Goal: Task Accomplishment & Management: Manage account settings

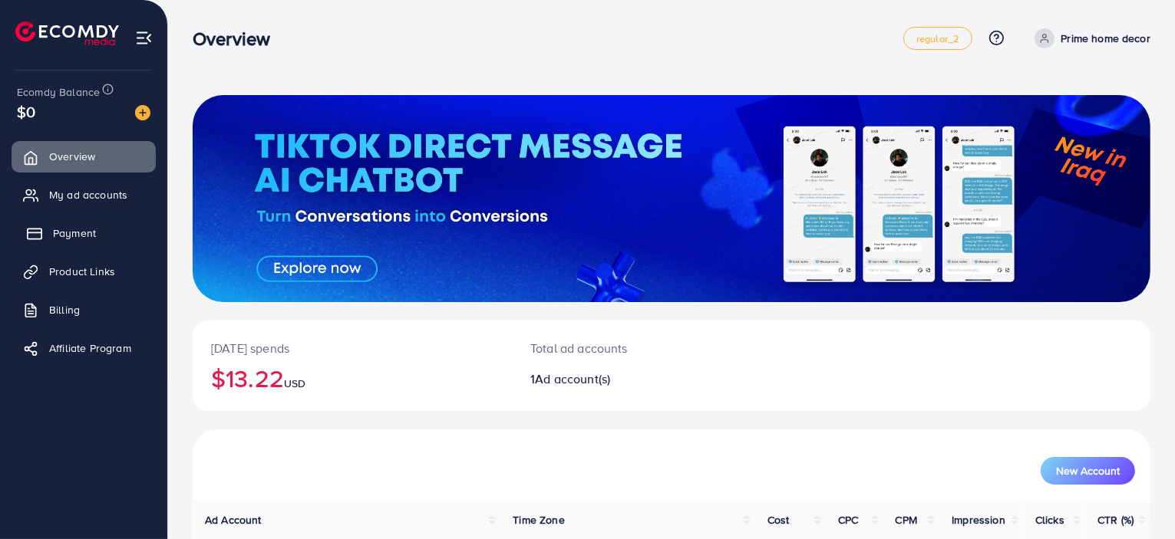
click at [73, 243] on link "Payment" at bounding box center [84, 233] width 144 height 31
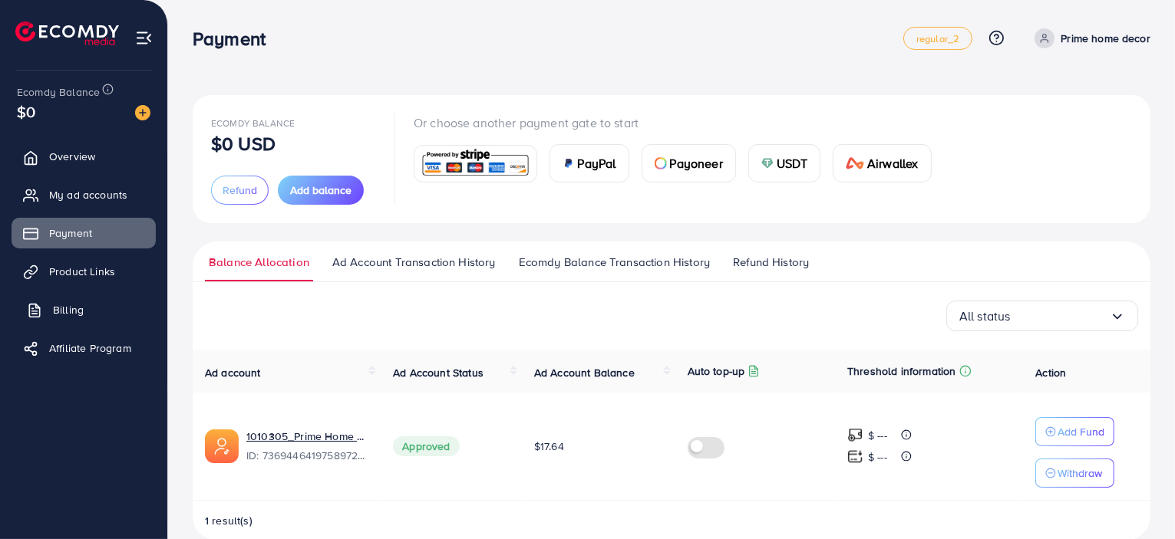
click at [81, 313] on span "Billing" at bounding box center [68, 309] width 31 height 15
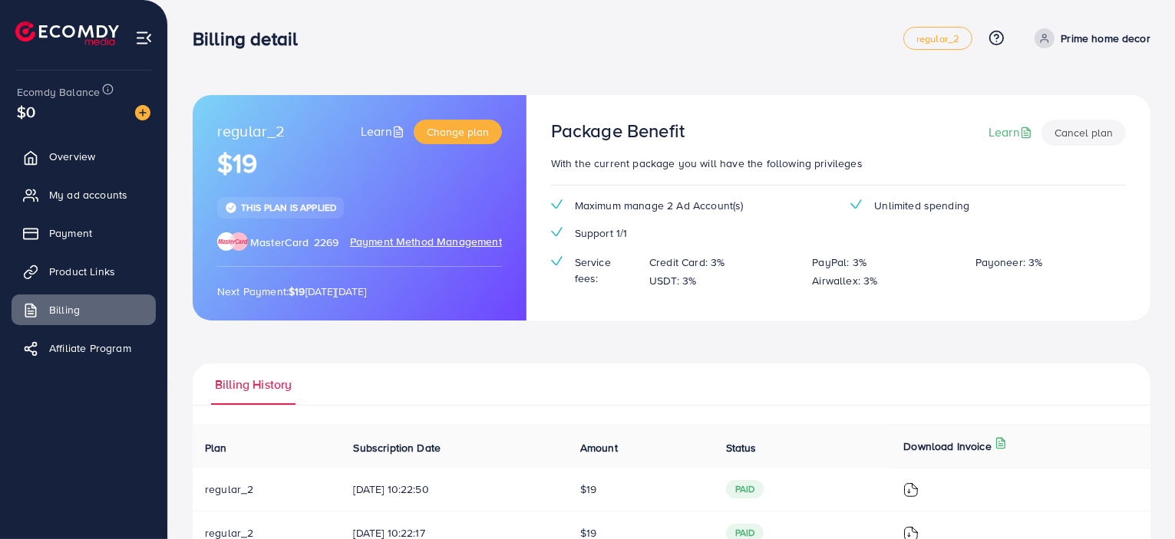
click at [438, 238] on span "Payment Method Management" at bounding box center [426, 242] width 152 height 17
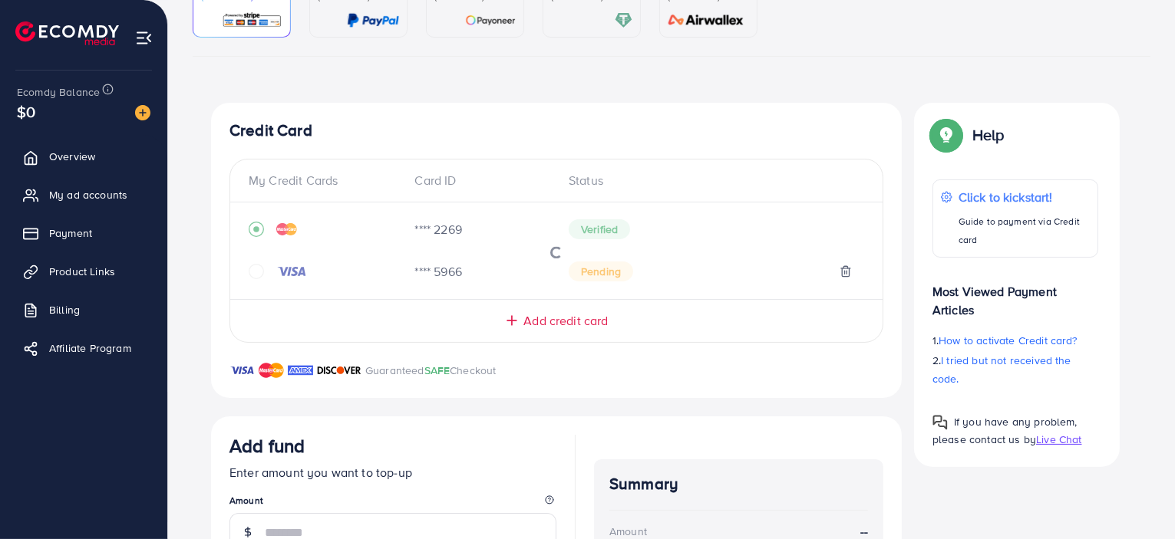
scroll to position [191, 0]
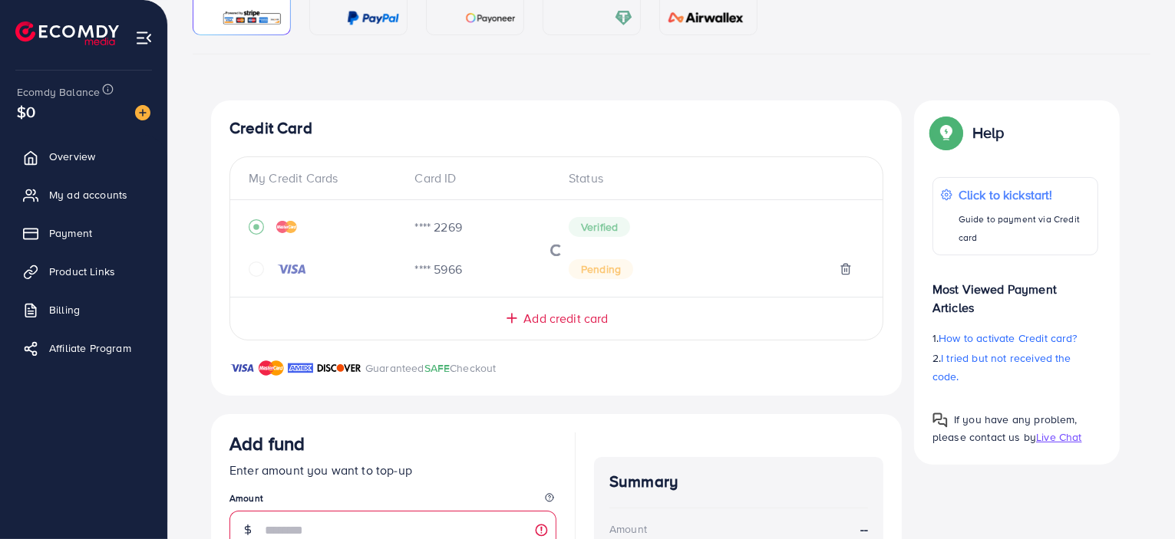
click at [256, 270] on div at bounding box center [556, 249] width 652 height 72
click at [846, 266] on div at bounding box center [556, 249] width 652 height 72
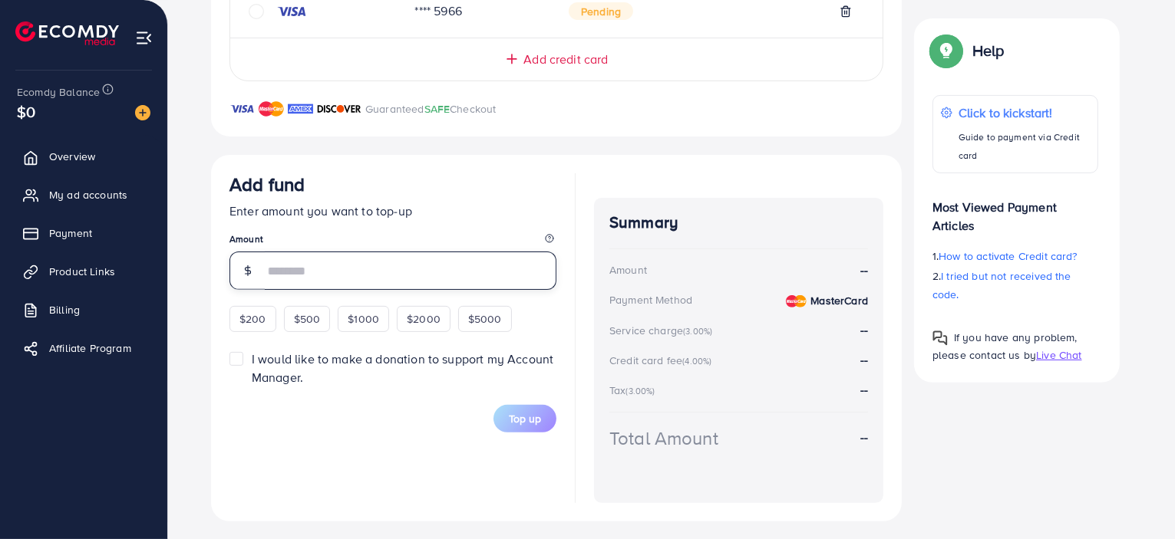
scroll to position [37, 0]
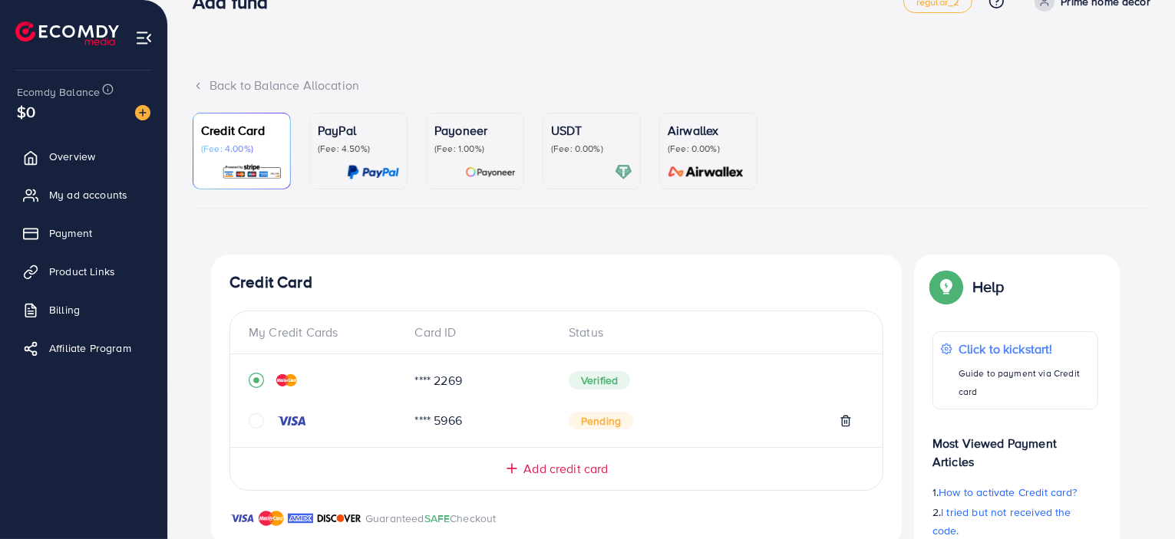
click at [257, 417] on icon "circle" at bounding box center [256, 421] width 15 height 15
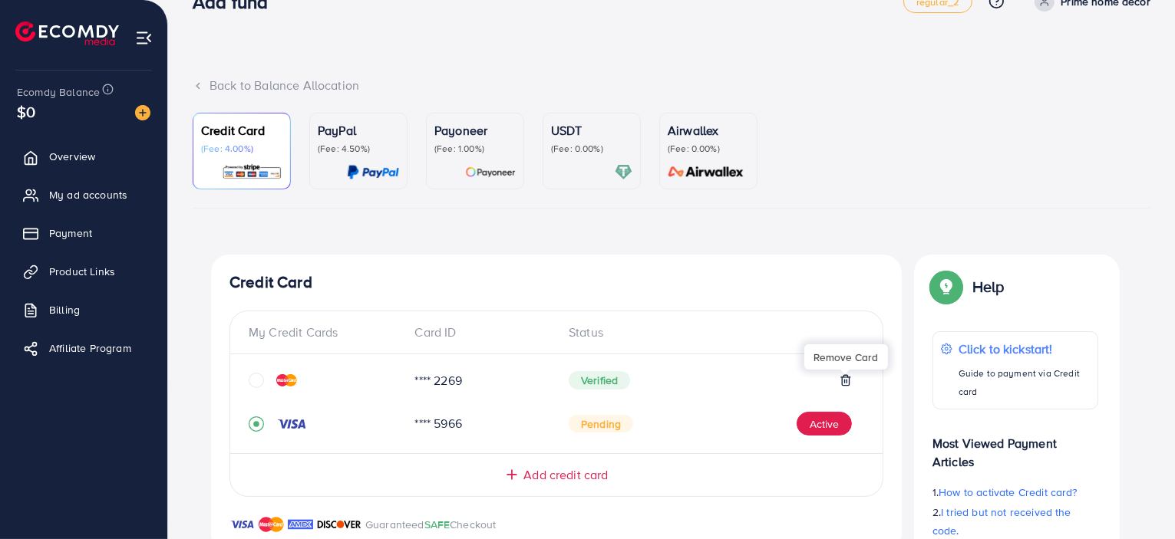
click at [844, 381] on icon at bounding box center [846, 380] width 12 height 12
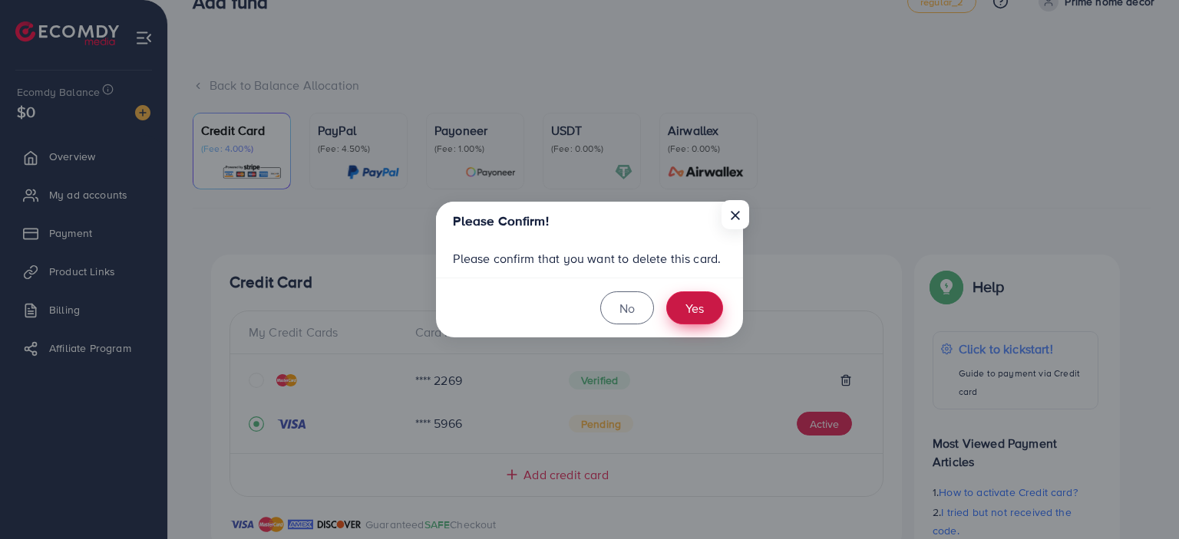
click at [681, 303] on button "Yes" at bounding box center [694, 308] width 57 height 33
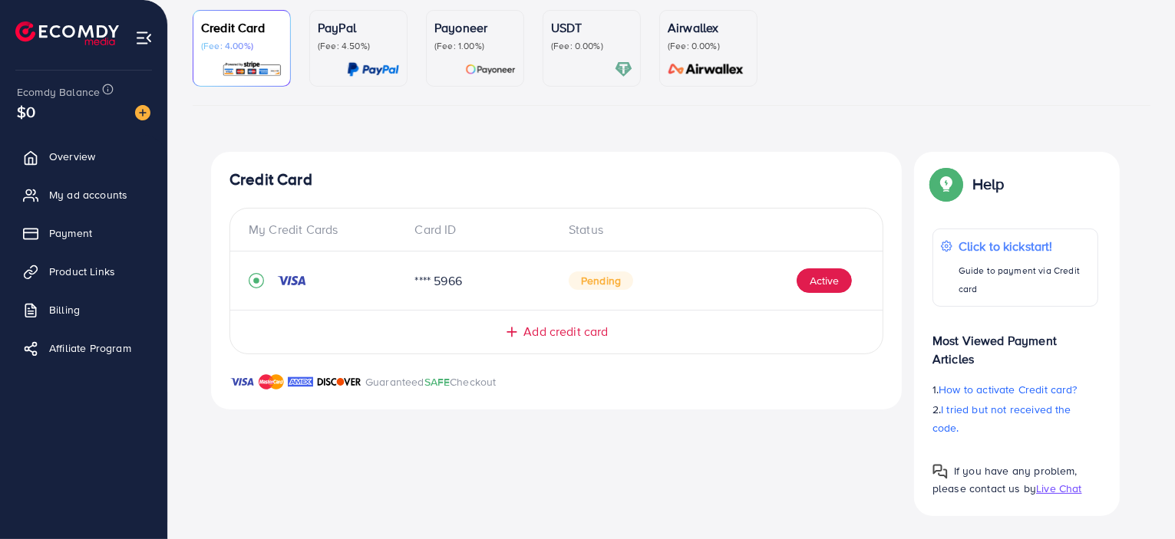
scroll to position [140, 0]
click at [86, 165] on link "Overview" at bounding box center [84, 156] width 144 height 31
